Goal: Navigation & Orientation: Understand site structure

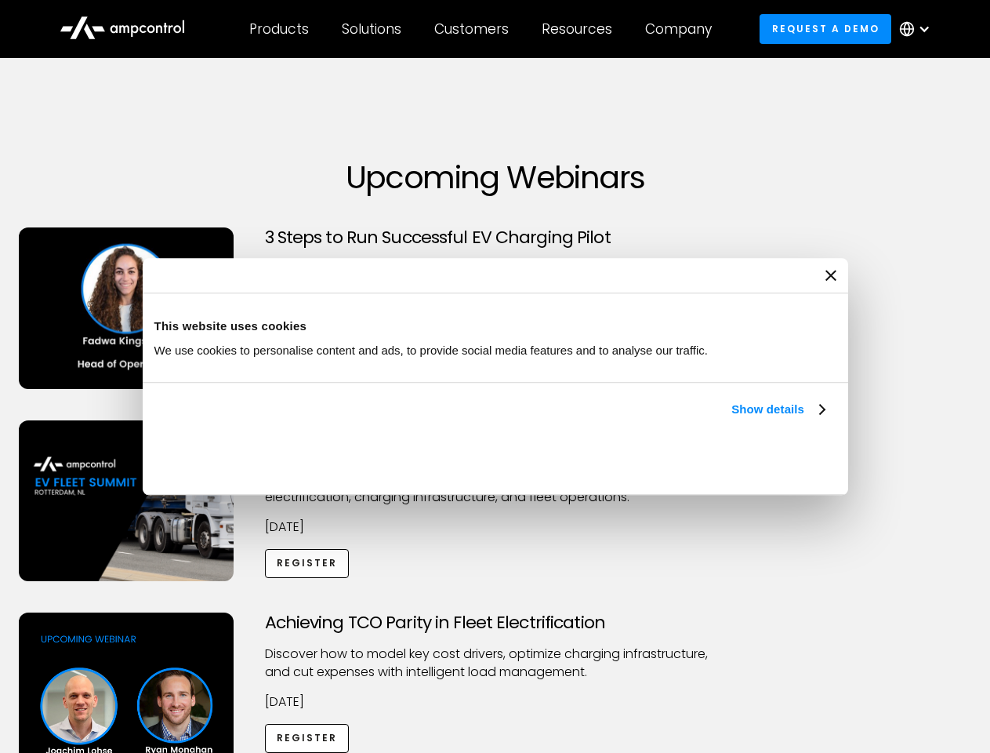
click at [731, 419] on link "Show details" at bounding box center [777, 409] width 93 height 19
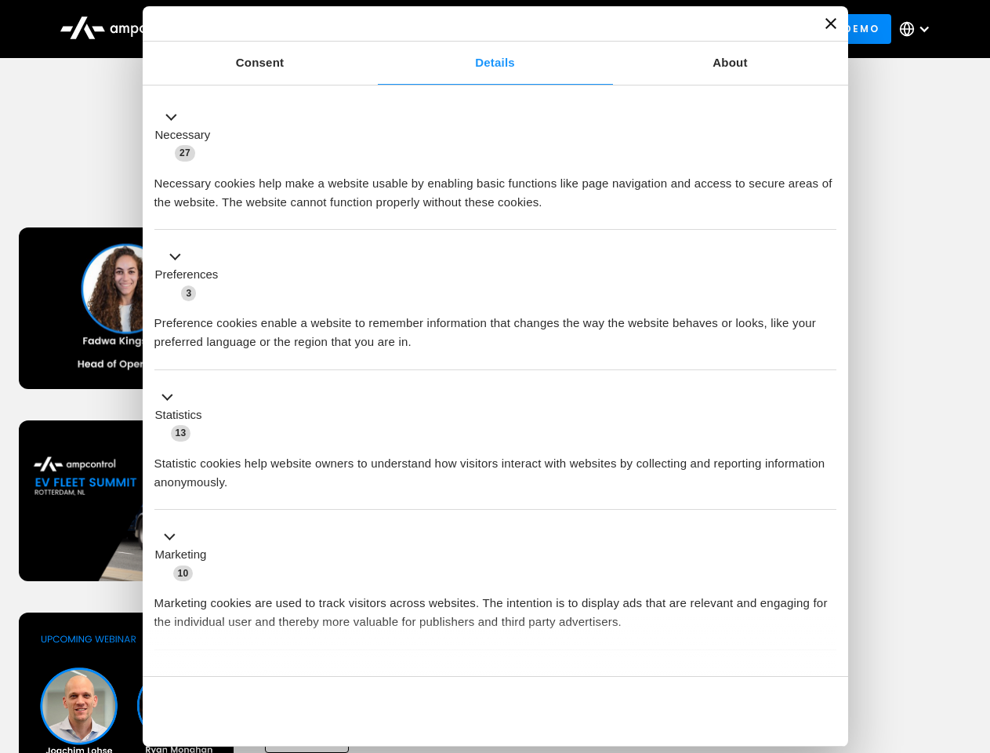
click at [826, 212] on div "Necessary cookies help make a website usable by enabling basic functions like p…" at bounding box center [495, 186] width 682 height 49
click at [973, 632] on div "Achieving TCO Parity in Fleet Electrification Discover how to model key cost dr…" at bounding box center [495, 735] width 985 height 246
click at [482, 29] on div "Customers" at bounding box center [471, 28] width 74 height 17
click at [278, 29] on div "Products" at bounding box center [279, 28] width 60 height 17
click at [372, 29] on div "Solutions" at bounding box center [372, 28] width 60 height 17
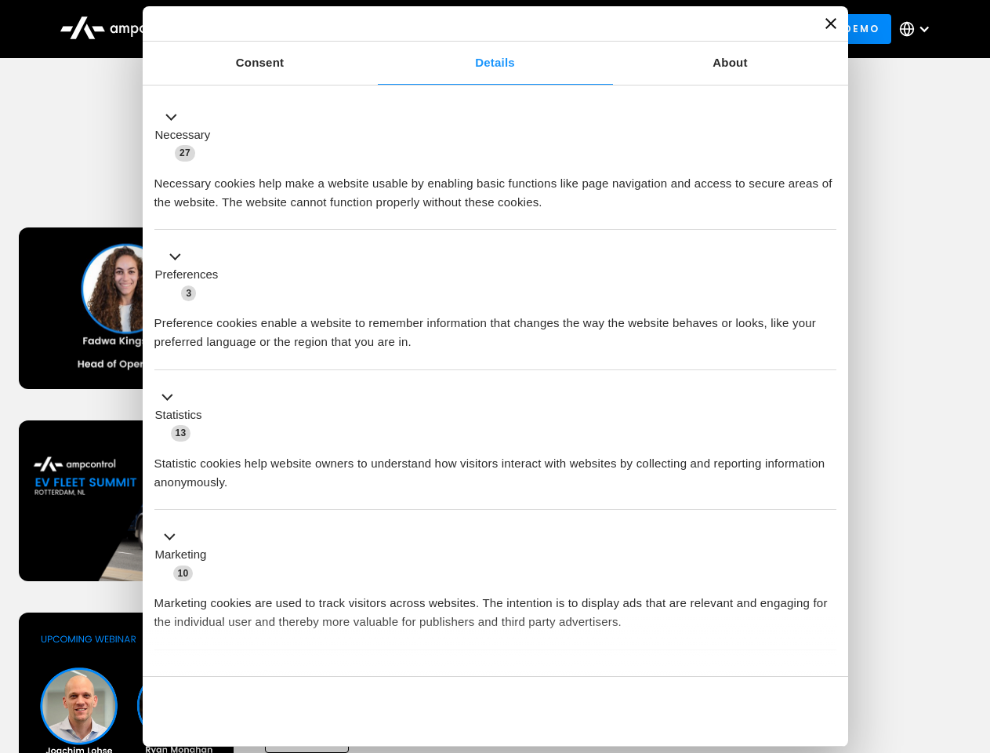
click at [474, 29] on div "Customers" at bounding box center [471, 28] width 74 height 17
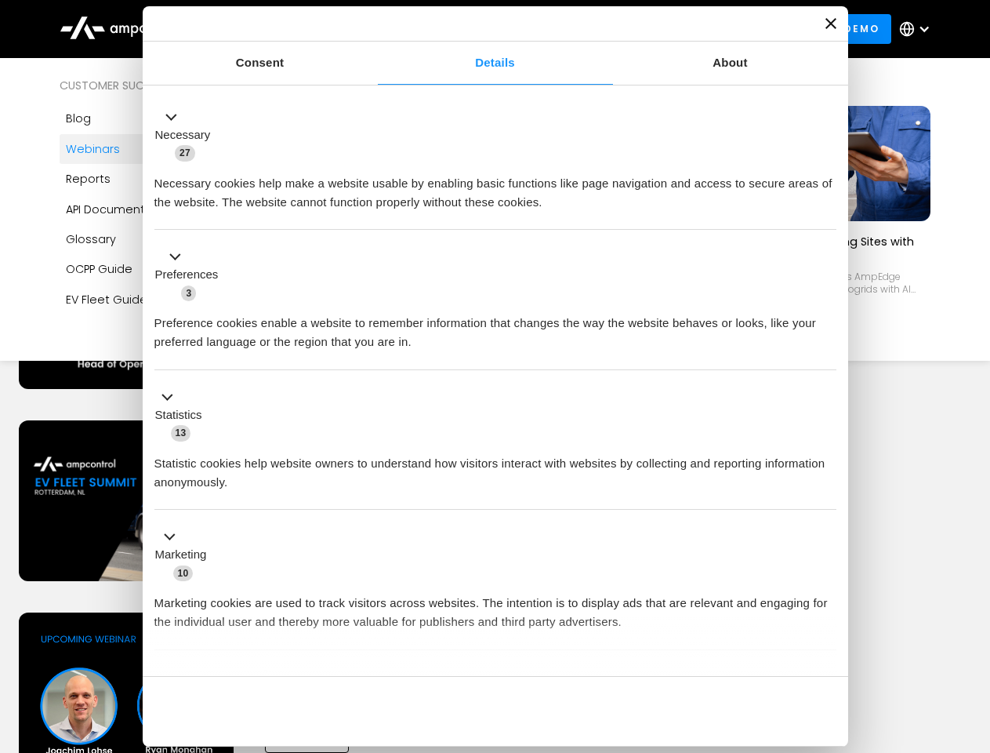
click at [580, 29] on div "Resources" at bounding box center [577, 28] width 71 height 17
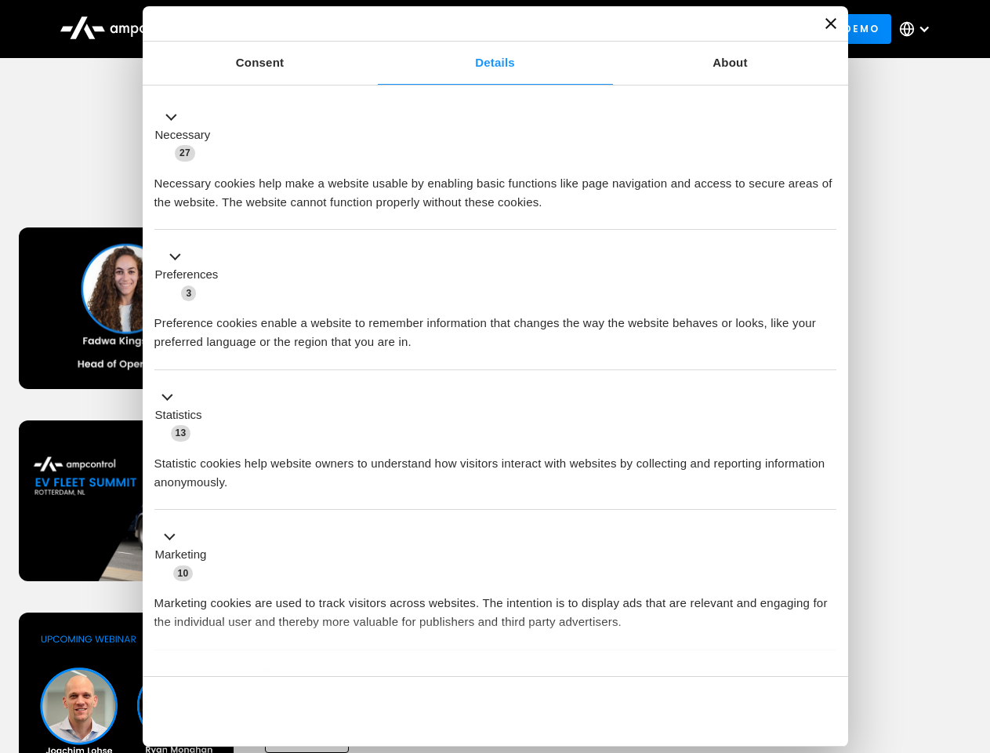
click at [684, 29] on div "Company" at bounding box center [678, 28] width 67 height 17
click at [919, 29] on div at bounding box center [924, 29] width 13 height 13
